Goal: Task Accomplishment & Management: Complete application form

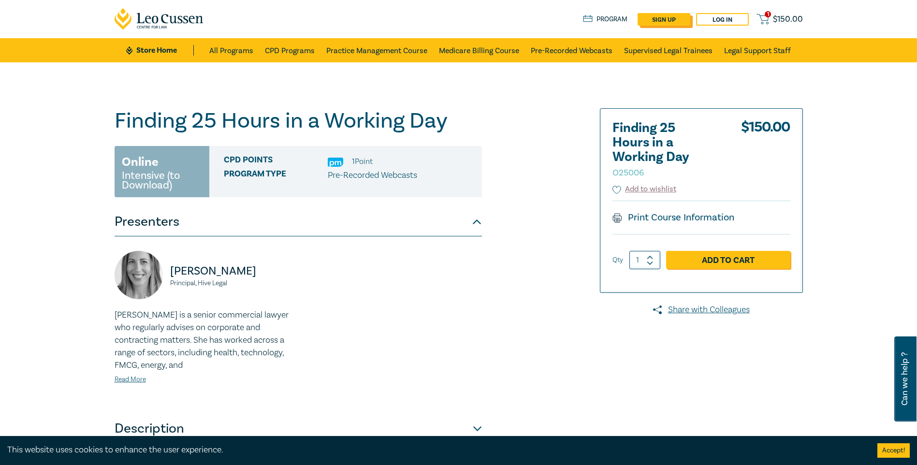
click at [668, 18] on link "sign up" at bounding box center [664, 19] width 53 height 13
select select "AU"
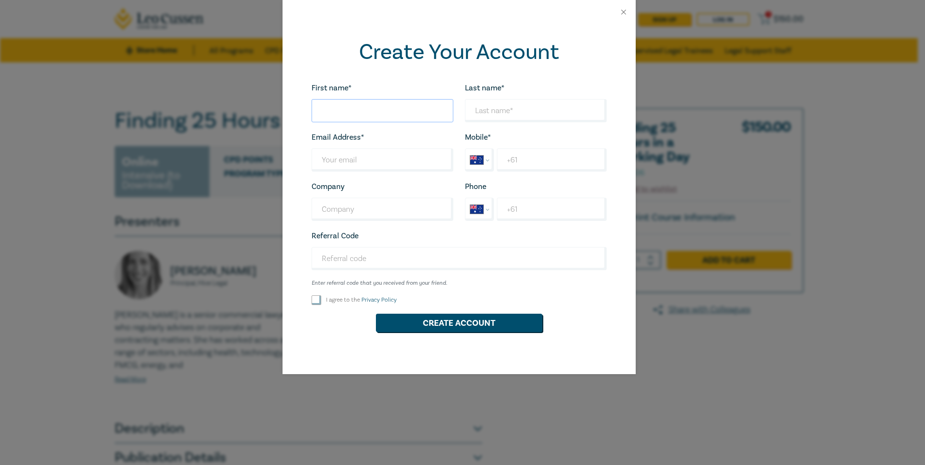
click at [429, 107] on input "First name*" at bounding box center [382, 110] width 142 height 23
type input "[PERSON_NAME]"
type input "[EMAIL_ADDRESS][PERSON_NAME][DOMAIN_NAME]"
type input "[PERSON_NAME] Partners Pty Ltd"
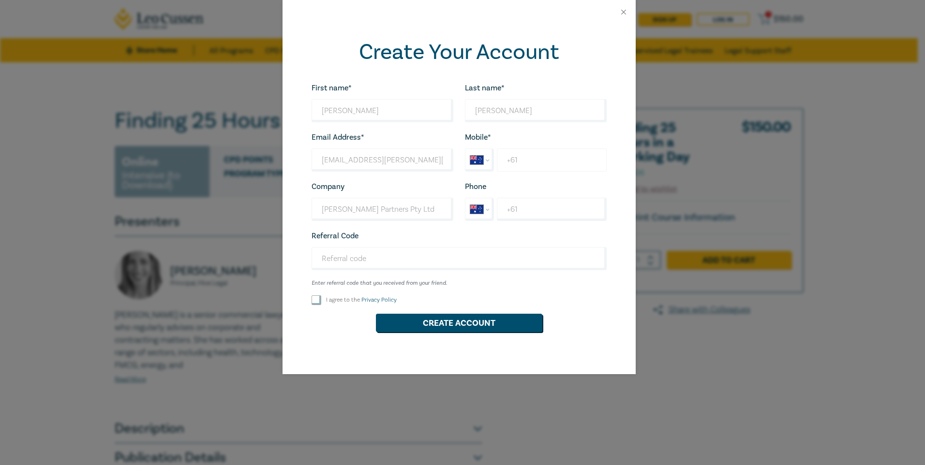
click at [529, 155] on input "+61" at bounding box center [551, 159] width 109 height 23
type input "+6"
select select "MY"
type input "+6"
select select "ZZ"
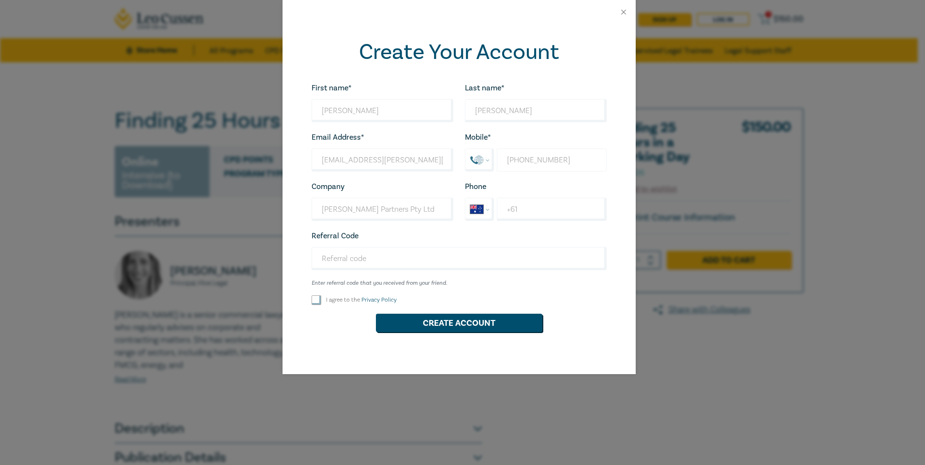
type input "[PHONE_NUMBER]"
select select "AU"
type input "[PHONE_NUMBER]"
click at [364, 260] on input "Referral Code" at bounding box center [458, 258] width 295 height 23
click at [318, 300] on input "I agree to the Privacy Policy" at bounding box center [316, 301] width 10 height 10
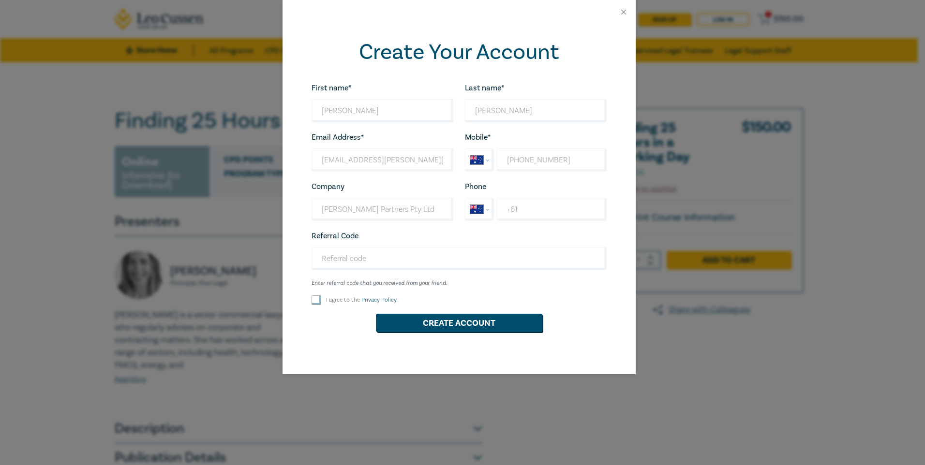
checkbox input "true"
click at [455, 322] on button "Create Account" at bounding box center [459, 323] width 166 height 18
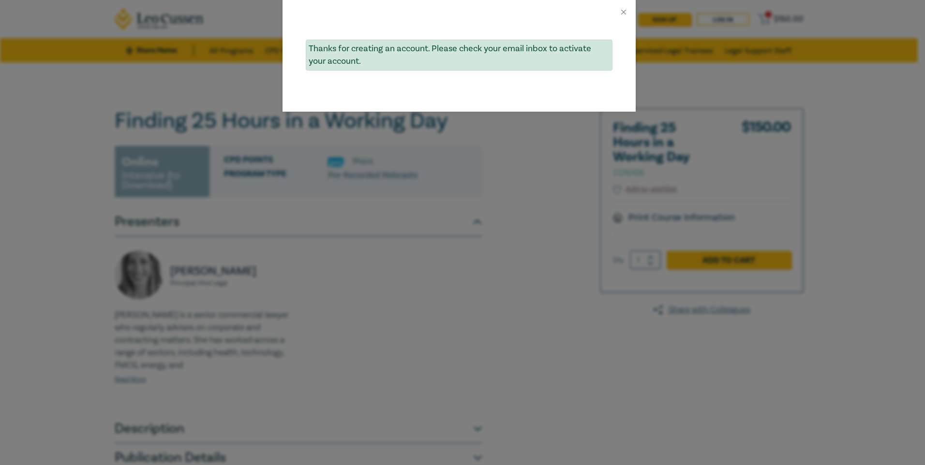
click at [516, 271] on div "Thanks for creating an account. Please check your email inbox to activate your …" at bounding box center [462, 232] width 925 height 465
